Goal: Transaction & Acquisition: Purchase product/service

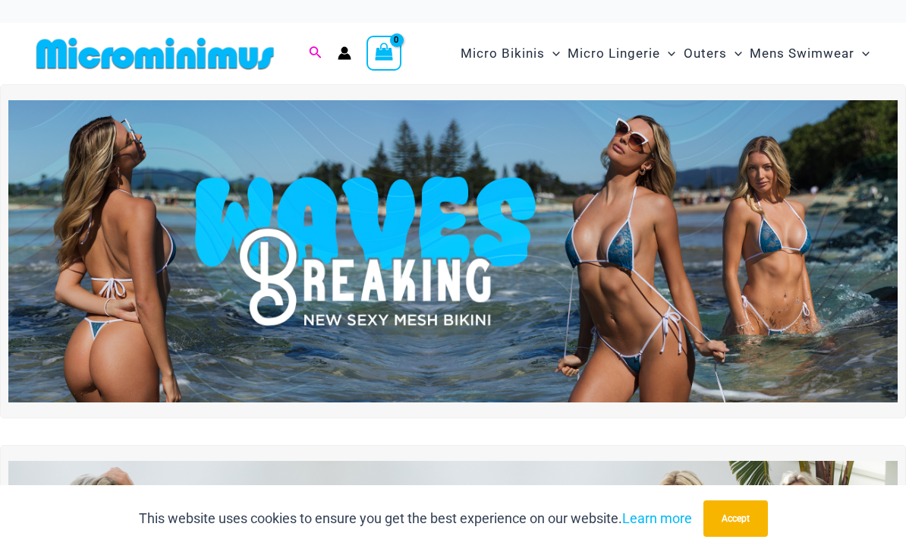
click at [310, 59] on span "Search icon link" at bounding box center [316, 53] width 14 height 19
type input "********"
click button "Search" at bounding box center [0, 0] width 0 height 0
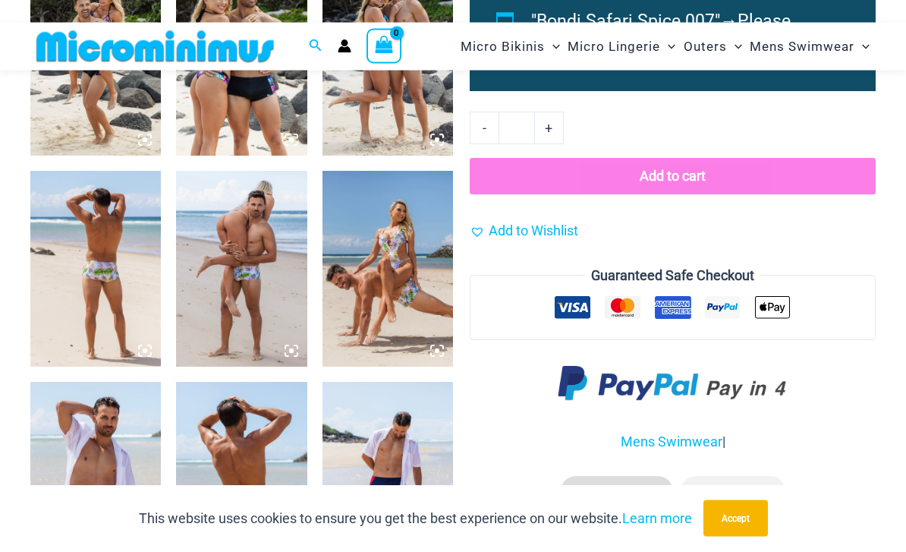
click at [395, 294] on img at bounding box center [388, 270] width 131 height 196
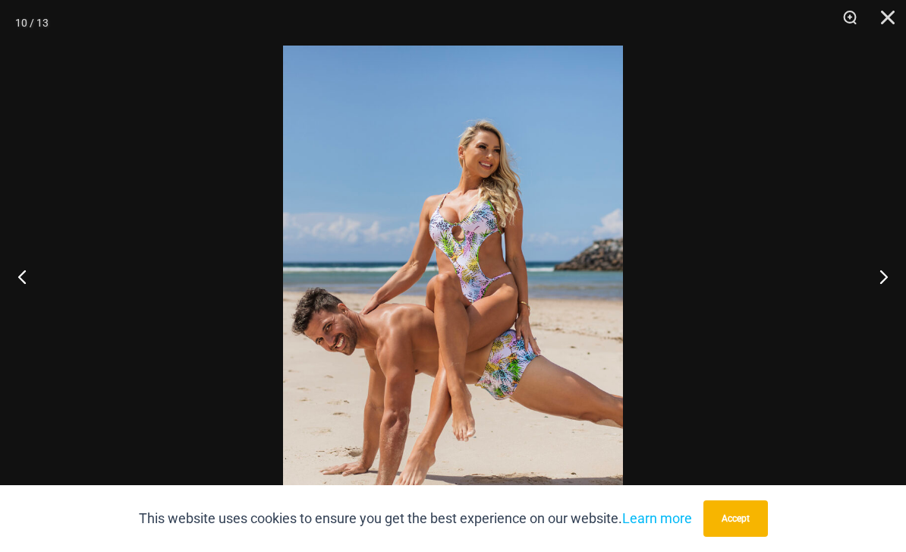
click at [711, 474] on div at bounding box center [453, 276] width 906 height 552
click at [743, 537] on button "Accept" at bounding box center [736, 518] width 65 height 36
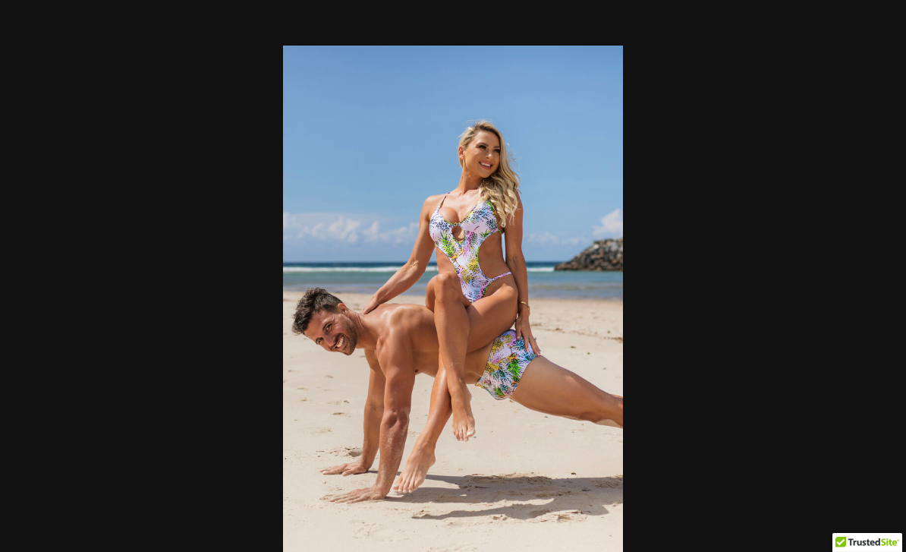
click at [786, 500] on div at bounding box center [453, 276] width 906 height 552
click at [900, 20] on button "Close" at bounding box center [883, 23] width 38 height 46
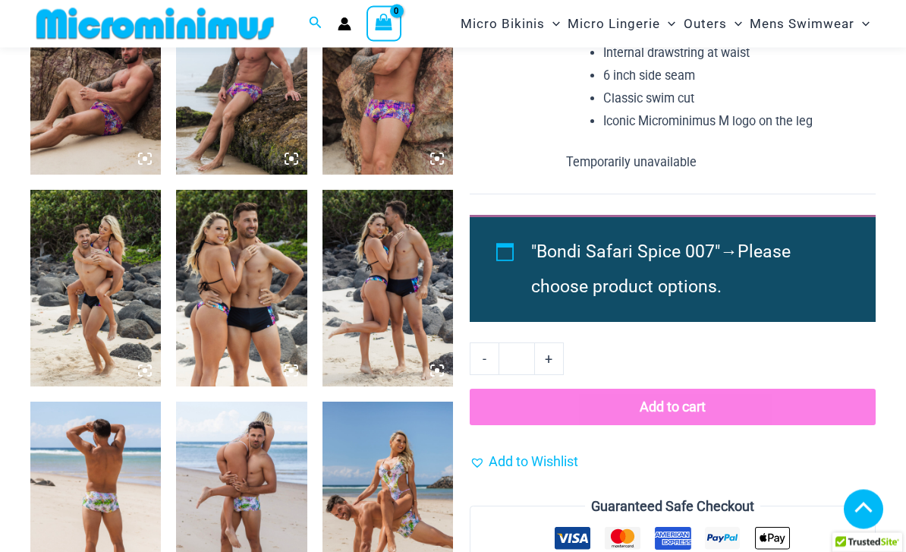
scroll to position [764, 0]
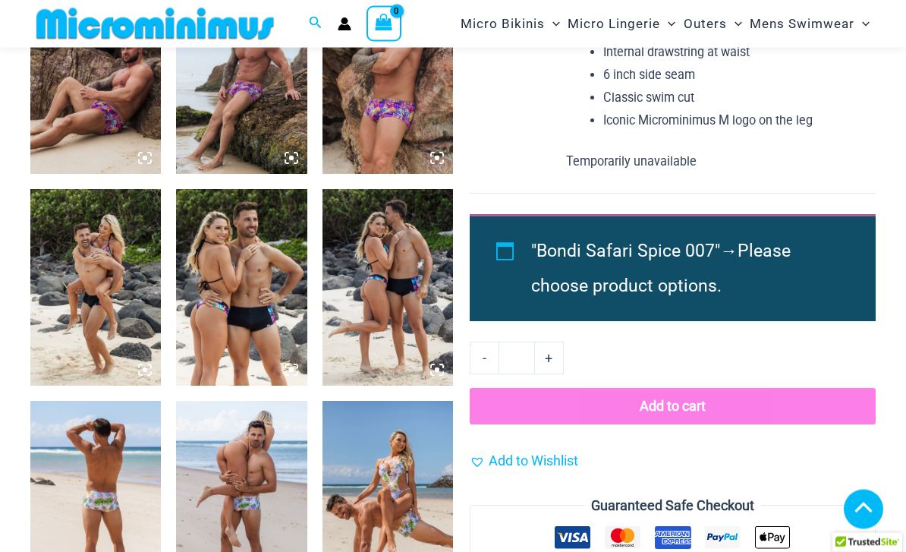
click at [397, 506] on img at bounding box center [388, 500] width 131 height 196
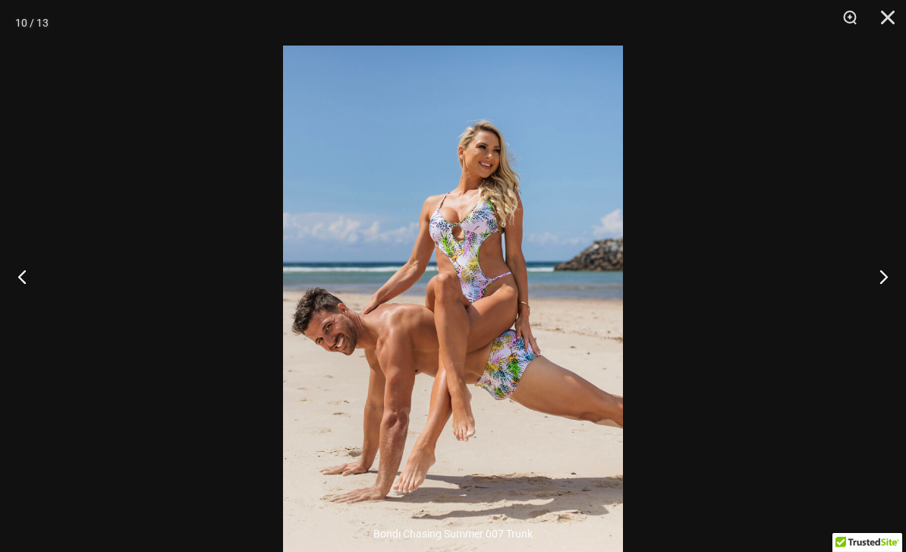
click at [748, 268] on div at bounding box center [453, 276] width 906 height 552
click at [843, 140] on div at bounding box center [453, 276] width 906 height 552
click at [893, 29] on button "Close" at bounding box center [883, 23] width 38 height 46
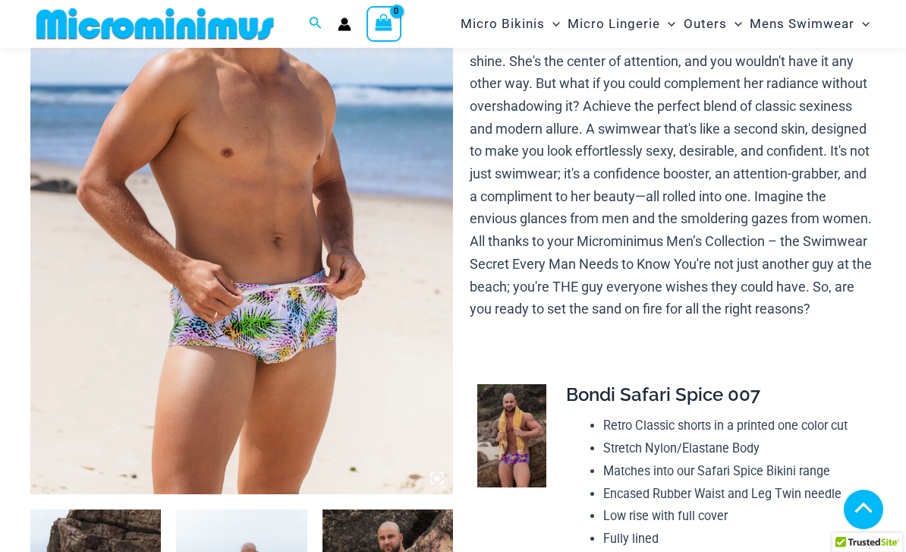
scroll to position [231, 0]
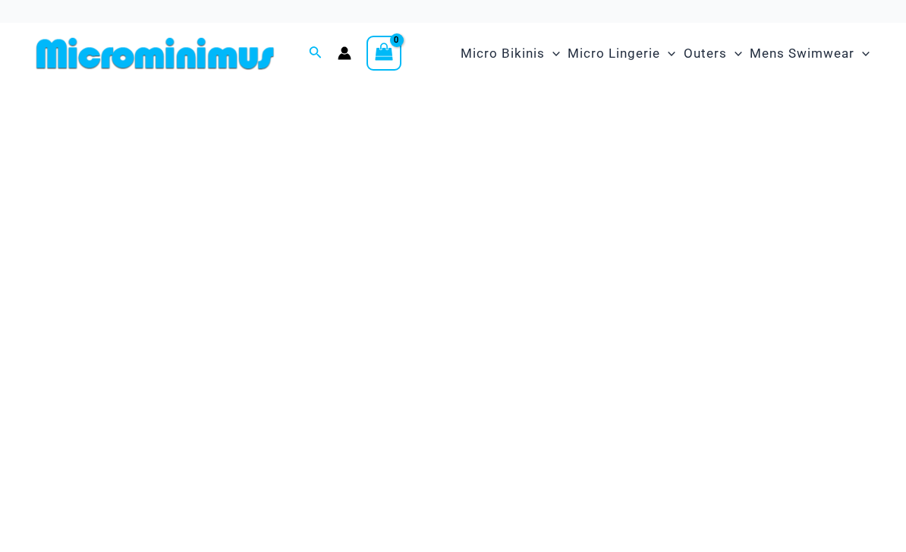
click at [304, 50] on div "Search for: Search Search" at bounding box center [315, 53] width 29 height 19
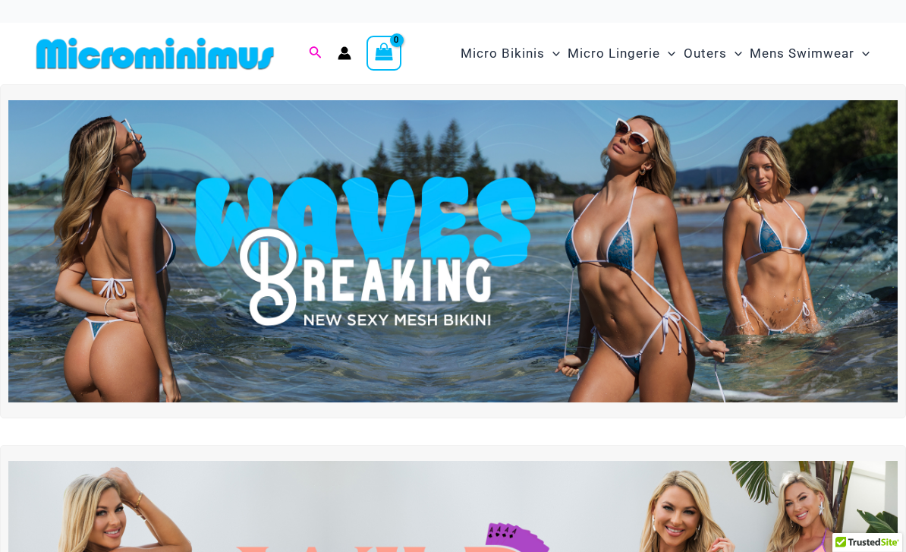
click at [320, 49] on icon "Search icon link" at bounding box center [315, 53] width 12 height 14
type input "**********"
click button "Search" at bounding box center [0, 0] width 0 height 0
